Goal: Information Seeking & Learning: Learn about a topic

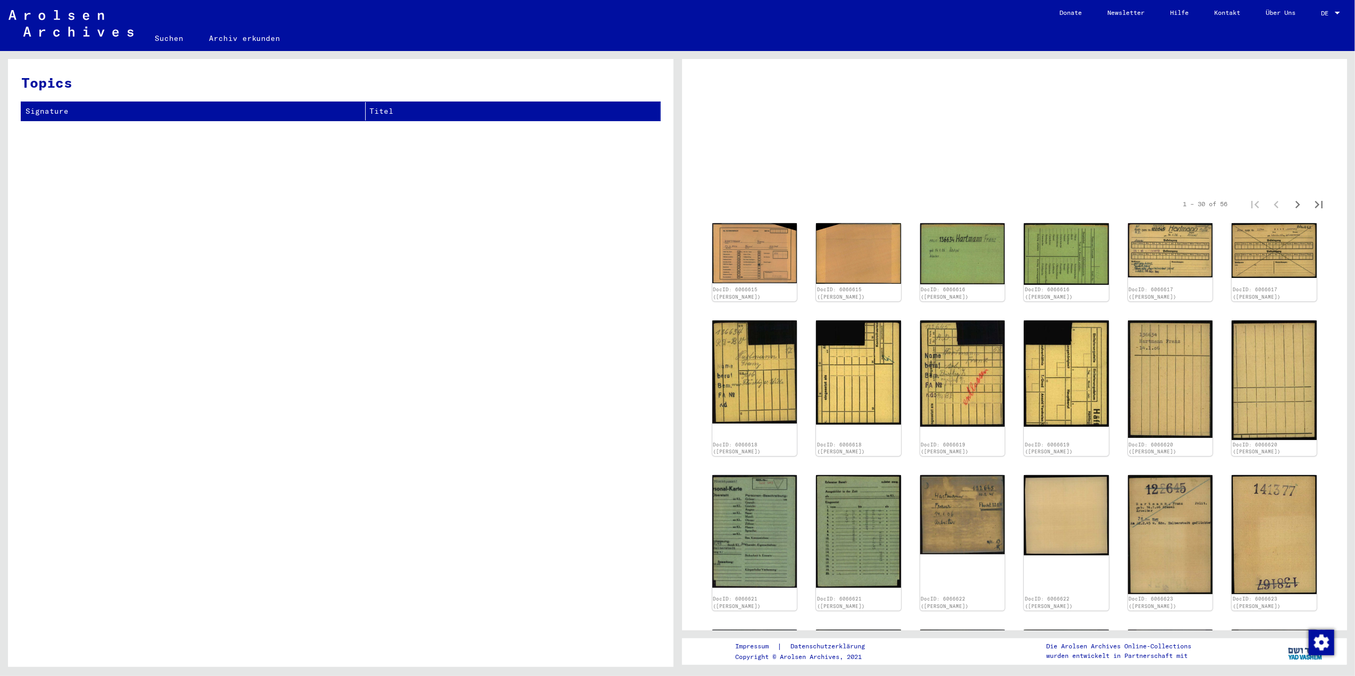
click at [754, 260] on img at bounding box center [754, 252] width 89 height 63
click at [743, 249] on img at bounding box center [754, 252] width 89 height 63
click at [760, 263] on img at bounding box center [754, 252] width 89 height 63
click at [748, 252] on img at bounding box center [754, 252] width 89 height 63
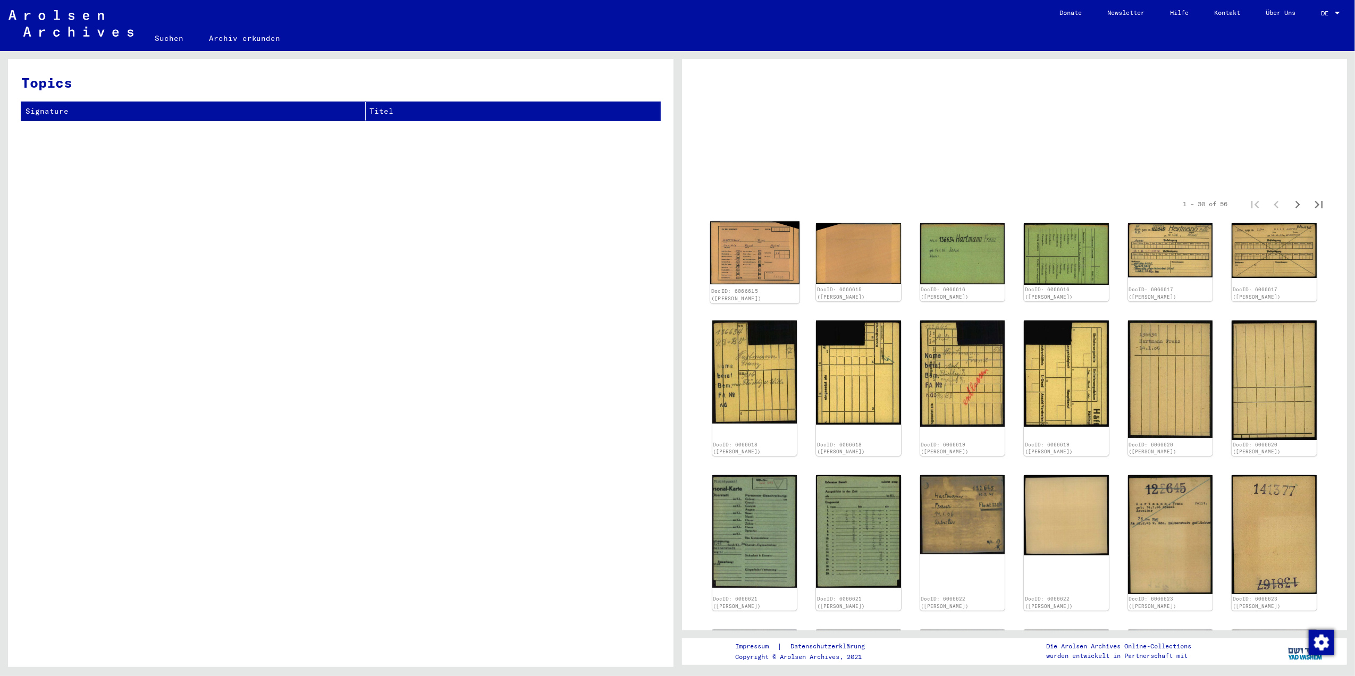
click at [755, 236] on img at bounding box center [754, 252] width 89 height 63
click at [780, 166] on mat-grid-list at bounding box center [1015, 160] width 639 height 48
click at [748, 244] on img at bounding box center [754, 252] width 89 height 63
click at [752, 253] on img at bounding box center [754, 252] width 89 height 63
drag, startPoint x: 760, startPoint y: 241, endPoint x: 756, endPoint y: 249, distance: 9.3
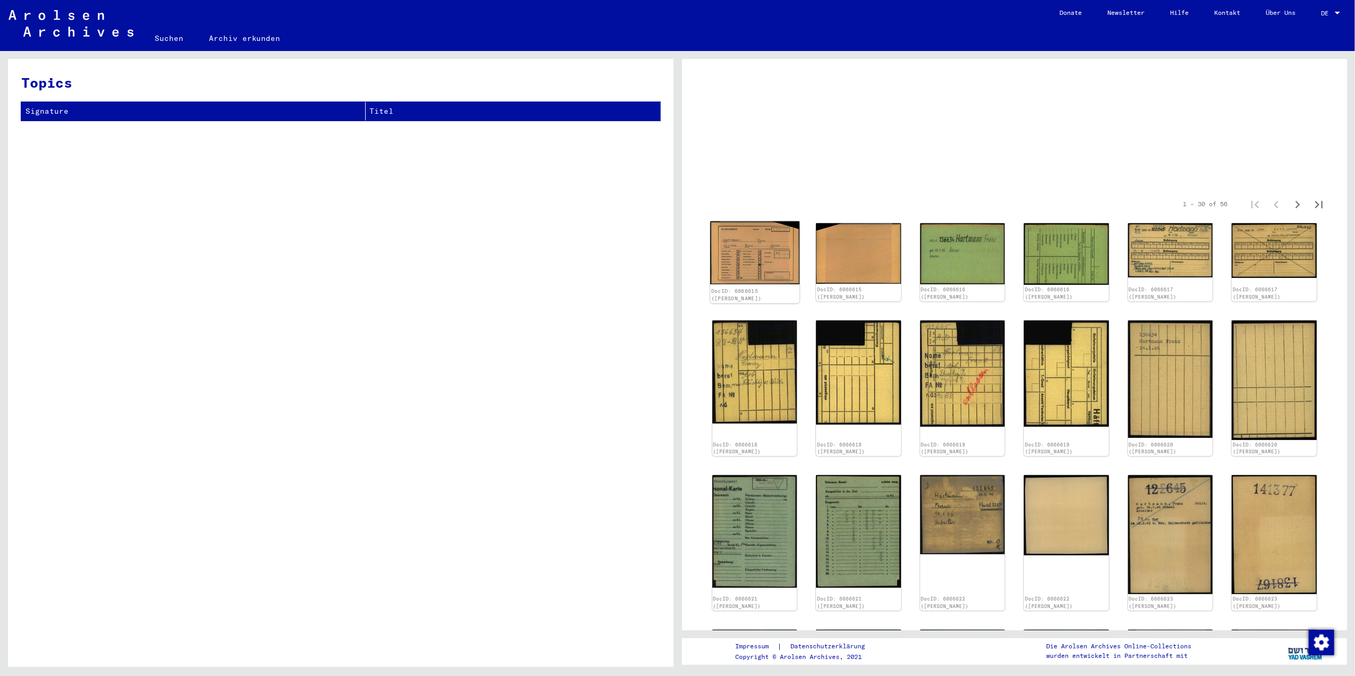
click at [760, 242] on img at bounding box center [754, 252] width 89 height 63
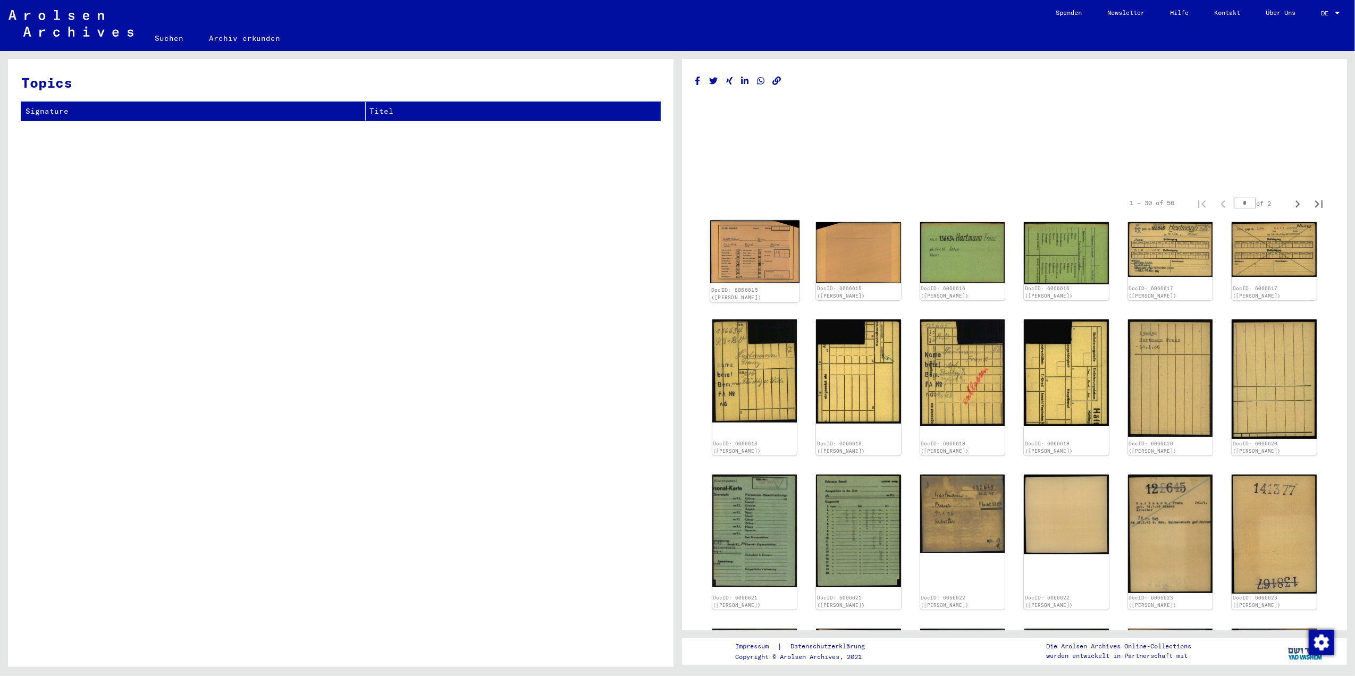
click at [761, 260] on img at bounding box center [754, 252] width 89 height 63
